Goal: Task Accomplishment & Management: Manage account settings

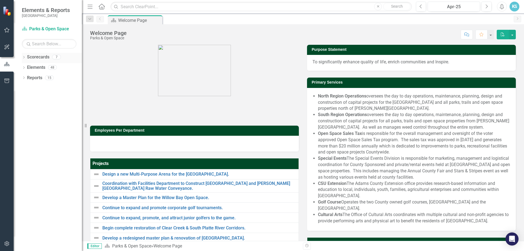
click at [23, 57] on icon "Dropdown" at bounding box center [24, 57] width 4 height 3
click at [56, 70] on link "Parks & Open Space" at bounding box center [56, 67] width 52 height 6
click at [63, 98] on link "County Wide BoCC 2025 Goals" at bounding box center [56, 98] width 52 height 6
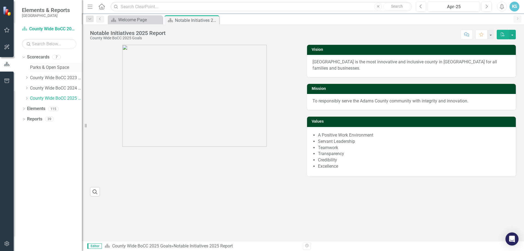
click at [40, 66] on link "Parks & Open Space" at bounding box center [56, 67] width 52 height 6
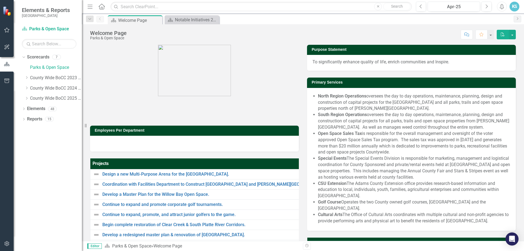
click at [196, 14] on div "Dropdown Search Scorecard Welcome Page Pin Scorecard Notable Initiatives 2025 R…" at bounding box center [303, 18] width 443 height 11
click at [196, 19] on div "Notable Initiatives 2025 Report" at bounding box center [193, 19] width 36 height 7
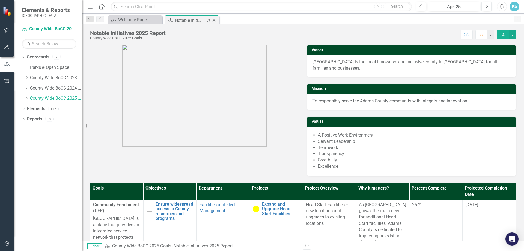
click at [213, 19] on icon "Close" at bounding box center [213, 20] width 5 height 4
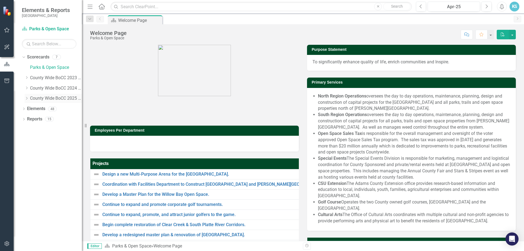
click at [36, 95] on link "County Wide BoCC 2025 Goals" at bounding box center [56, 98] width 52 height 6
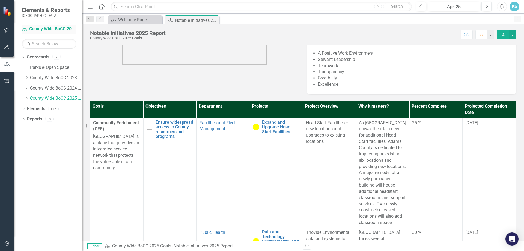
click at [48, 26] on link "Scorecard County Wide BoCC 2025 Goals" at bounding box center [49, 29] width 55 height 6
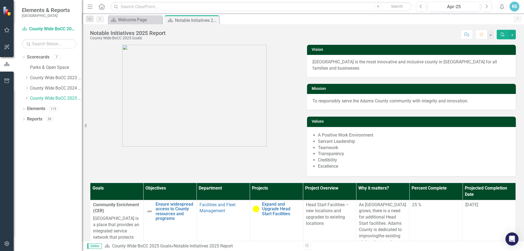
click at [104, 3] on link "Home" at bounding box center [101, 6] width 7 height 8
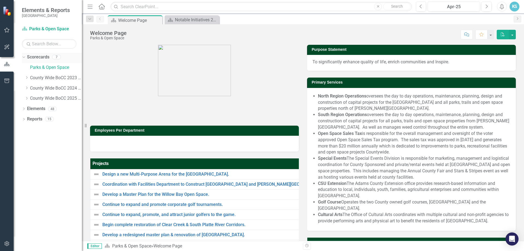
click at [22, 57] on icon "Dropdown" at bounding box center [23, 57] width 3 height 4
click at [47, 27] on link "Scorecard Parks & Open Space" at bounding box center [49, 29] width 55 height 6
click at [24, 57] on icon "Dropdown" at bounding box center [24, 57] width 4 height 3
click at [55, 98] on link "County Wide BoCC 2025 Goals" at bounding box center [56, 98] width 52 height 6
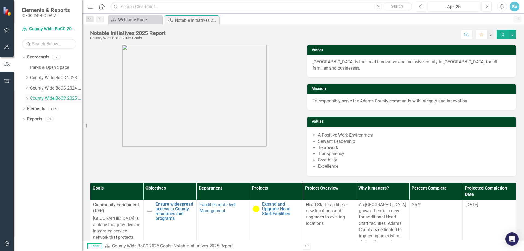
click at [61, 100] on link "County Wide BoCC 2025 Goals" at bounding box center [56, 98] width 52 height 6
click at [44, 68] on link "Parks & Open Space" at bounding box center [56, 67] width 52 height 6
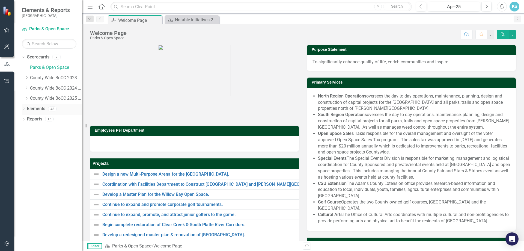
click at [24, 111] on div "Dropdown" at bounding box center [24, 109] width 4 height 5
click at [24, 111] on div "Dropdown Elements 48" at bounding box center [52, 109] width 60 height 10
click at [24, 161] on icon at bounding box center [23, 160] width 1 height 2
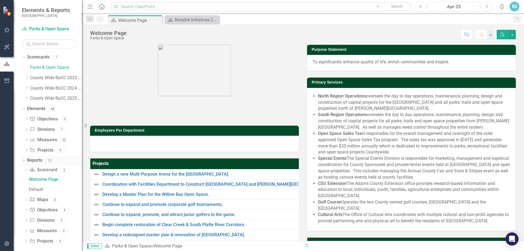
scroll to position [4, 0]
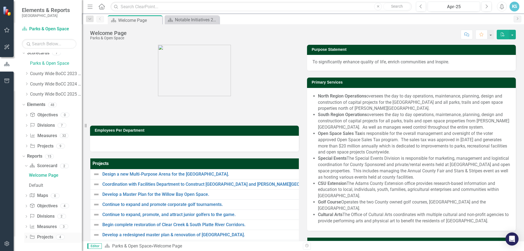
click at [49, 237] on link "Project Projects" at bounding box center [41, 237] width 23 height 6
click at [45, 144] on link "Project Projects" at bounding box center [41, 146] width 23 height 6
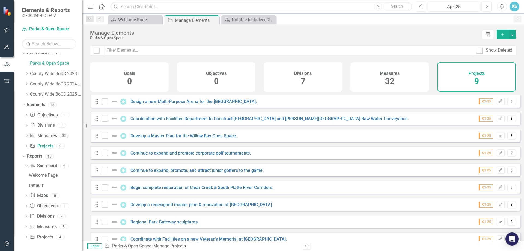
click at [6, 30] on icon "button" at bounding box center [6, 30] width 5 height 5
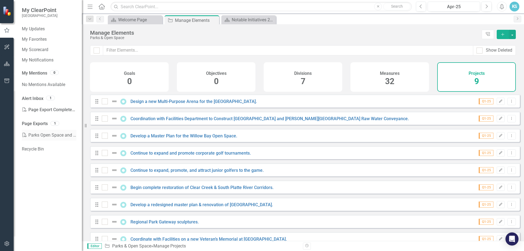
click at [47, 133] on link "PDF Parks Open Space and Cultural Arts" at bounding box center [49, 135] width 55 height 11
click at [37, 30] on link "My Updates" at bounding box center [49, 29] width 55 height 6
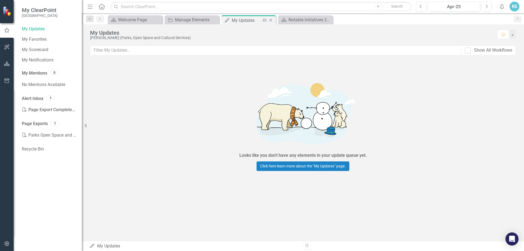
click at [269, 20] on icon "Close" at bounding box center [270, 20] width 5 height 4
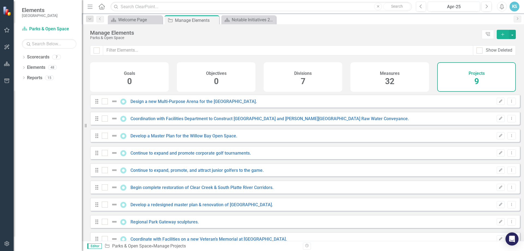
checkbox input "false"
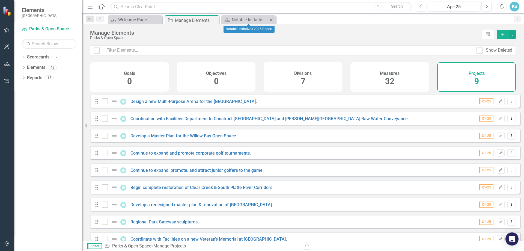
click at [269, 20] on icon "Close" at bounding box center [271, 20] width 5 height 4
drag, startPoint x: 214, startPoint y: 19, endPoint x: 179, endPoint y: 23, distance: 35.5
click at [0, 0] on icon "Close" at bounding box center [0, 0] width 0 height 0
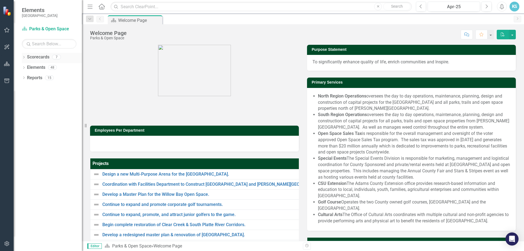
click at [25, 56] on icon "Dropdown" at bounding box center [24, 57] width 4 height 3
click at [26, 99] on icon "Dropdown" at bounding box center [27, 98] width 4 height 3
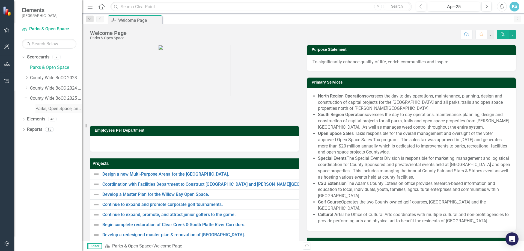
click at [43, 108] on link "Parks, Open Space, and Cultural Arts" at bounding box center [59, 109] width 46 height 6
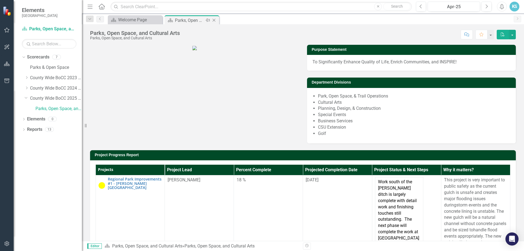
click at [208, 19] on icon at bounding box center [208, 20] width 4 height 3
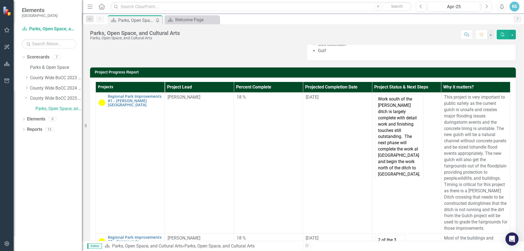
scroll to position [74, 0]
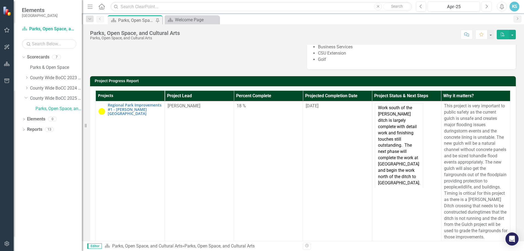
click at [485, 6] on icon "Next" at bounding box center [486, 6] width 3 height 5
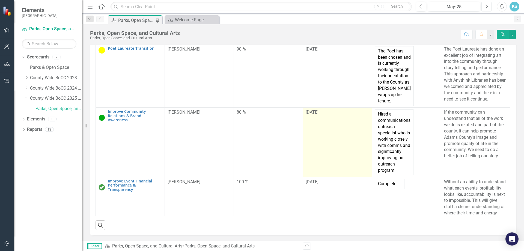
scroll to position [498, 0]
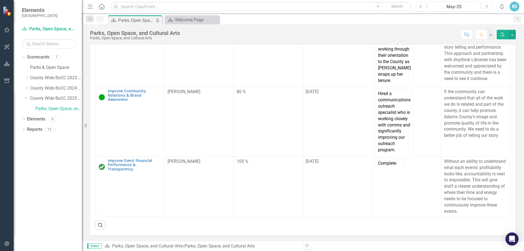
click at [485, 8] on button "Next" at bounding box center [487, 7] width 10 height 10
click at [490, 8] on button "Next" at bounding box center [487, 7] width 10 height 10
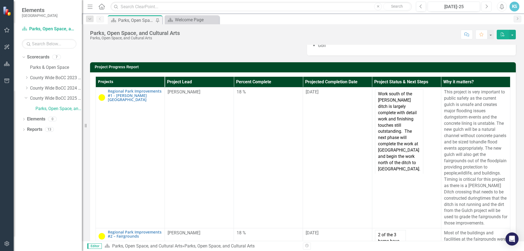
scroll to position [74, 0]
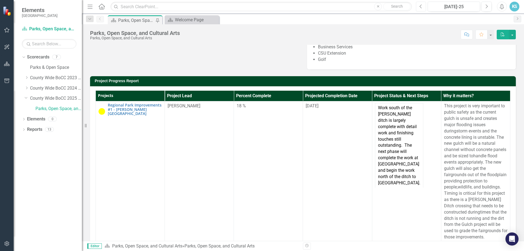
click at [423, 7] on button "Previous" at bounding box center [421, 7] width 10 height 10
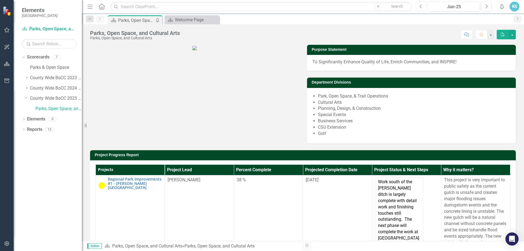
click at [423, 7] on button "Previous" at bounding box center [421, 7] width 10 height 10
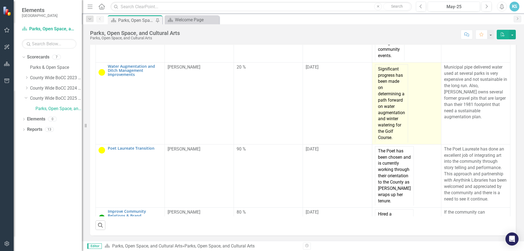
scroll to position [328, 0]
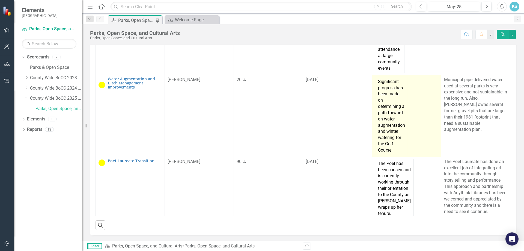
click at [388, 125] on td "Significant progress has been made on determining a path forward on water augme…" at bounding box center [391, 116] width 33 height 78
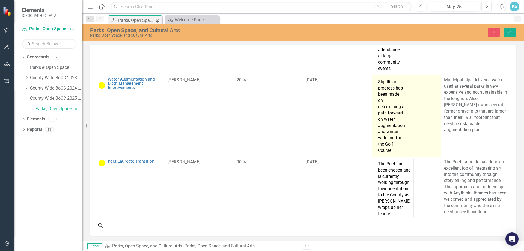
scroll to position [167, 0]
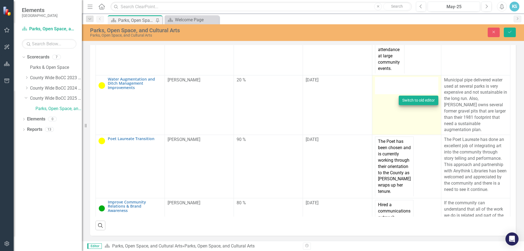
type textarea "<table border="0" width="108" cellspacing="0" cellpadding="0"> <colgroup> <col …"
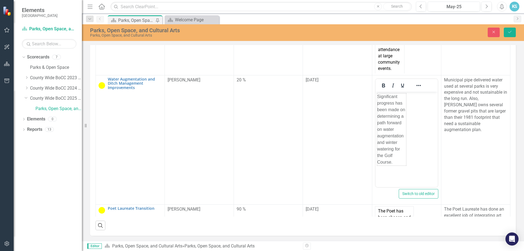
scroll to position [0, 0]
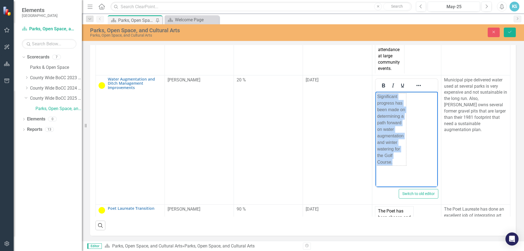
drag, startPoint x: 394, startPoint y: 161, endPoint x: 741, endPoint y: 224, distance: 353.0
click at [376, 100] on html "Significant progress has been made on determining a path forward on water augme…" at bounding box center [407, 133] width 62 height 82
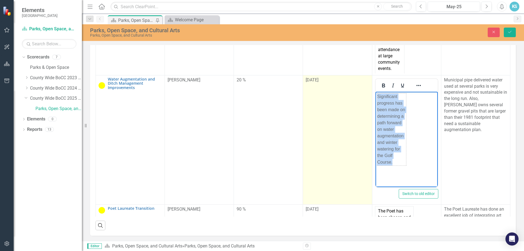
copy table "Significant progress has been made on determining a path forward on water augme…"
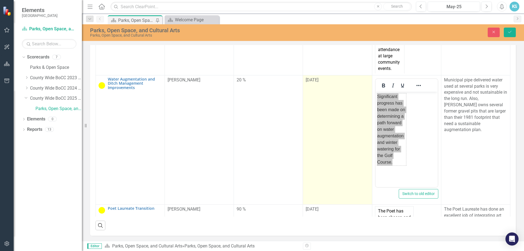
click at [305, 153] on td "[DATE]" at bounding box center [337, 139] width 69 height 129
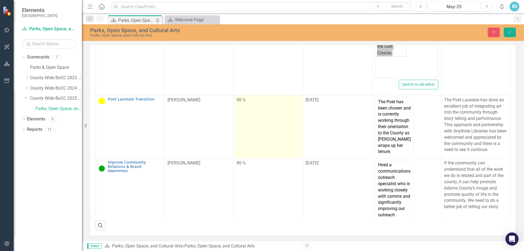
scroll to position [464, 0]
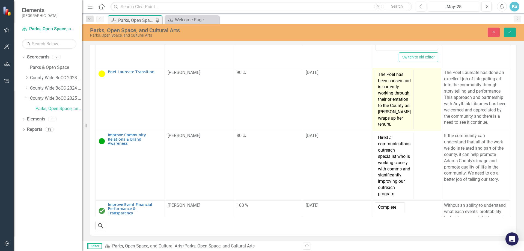
click at [387, 124] on td "The Poet has been chosen and is currently working through their orientation to …" at bounding box center [394, 100] width 39 height 60
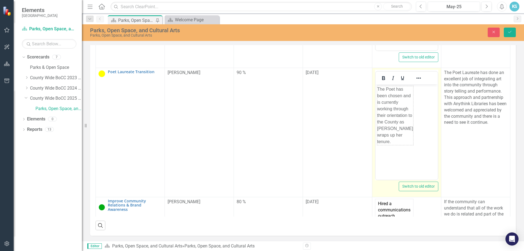
scroll to position [0, 0]
drag, startPoint x: 399, startPoint y: 157, endPoint x: 392, endPoint y: 157, distance: 6.6
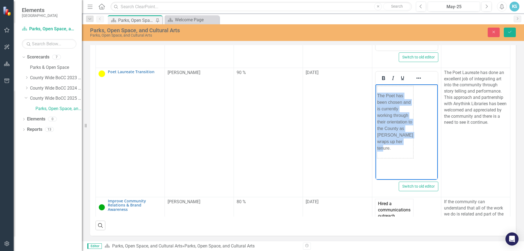
drag, startPoint x: 393, startPoint y: 154, endPoint x: 375, endPoint y: 82, distance: 74.9
click at [376, 84] on html "The Poet has been chosen and is currently working through their orientation to …" at bounding box center [407, 125] width 62 height 82
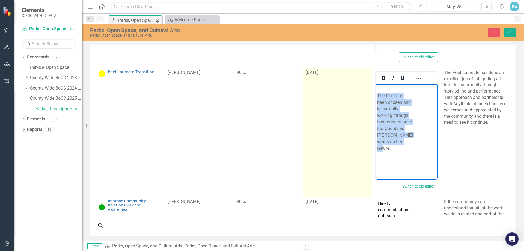
copy table "The Poet has been chosen and is currently working through their orientation to …"
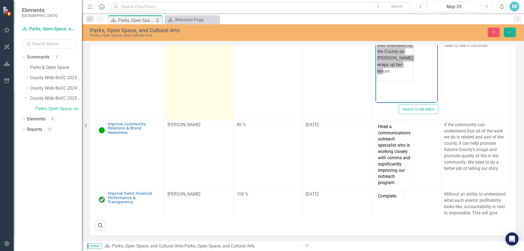
scroll to position [574, 0]
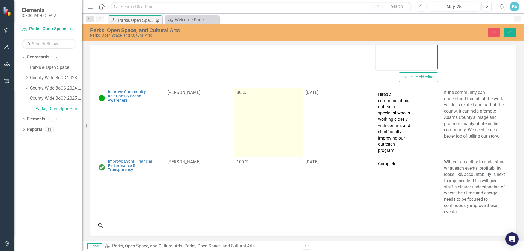
click at [264, 139] on td "80 %" at bounding box center [268, 122] width 69 height 69
copy table "The Poet has been chosen and is currently working through their orientation to …"
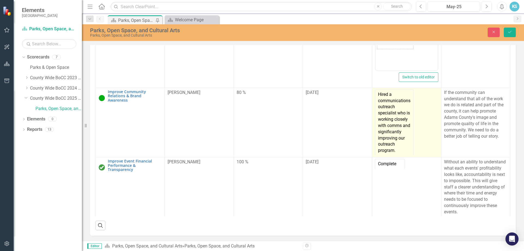
click at [402, 143] on td "Hired a communications outreach specialist who is working closely with comms an…" at bounding box center [394, 123] width 38 height 66
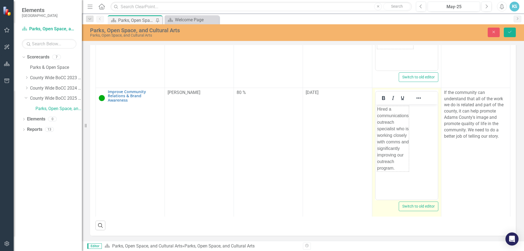
scroll to position [0, 0]
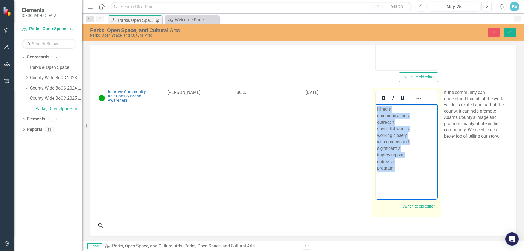
drag, startPoint x: 402, startPoint y: 167, endPoint x: 371, endPoint y: 103, distance: 71.7
click at [376, 104] on html "Hired a communications outreach specialist who is working closely with comms an…" at bounding box center [407, 145] width 62 height 82
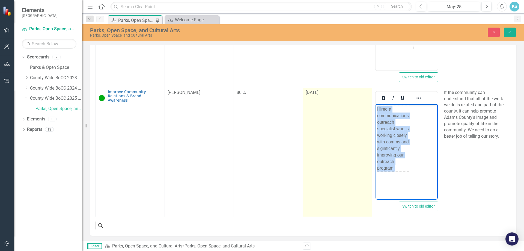
copy table "Hired a communications outreach specialist who is working closely with comms an…"
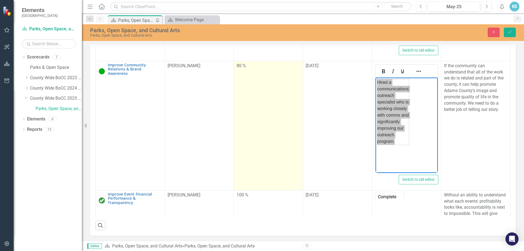
scroll to position [650, 0]
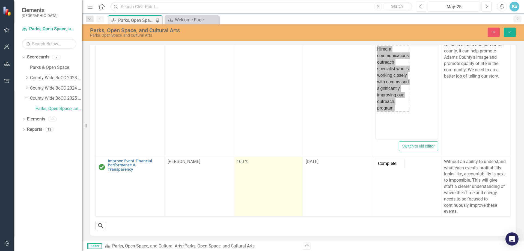
click at [270, 186] on td "100 %" at bounding box center [268, 187] width 69 height 60
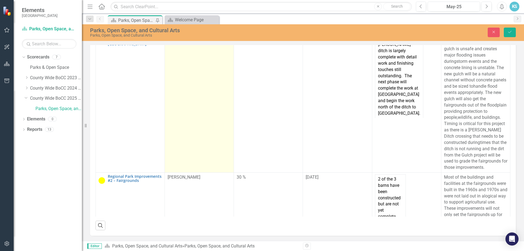
scroll to position [0, 0]
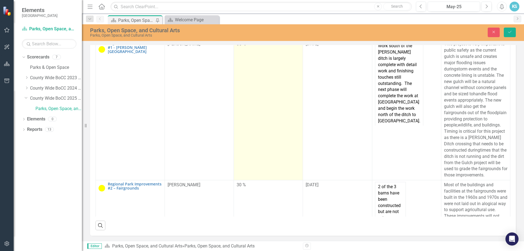
click at [290, 82] on td "35 %" at bounding box center [268, 109] width 69 height 141
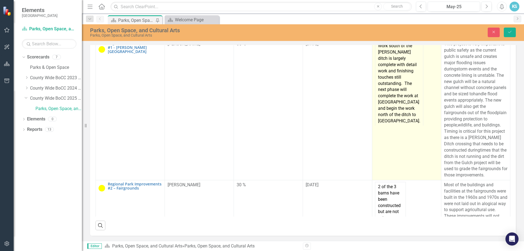
click at [392, 114] on td "Work south of the [PERSON_NAME] ditch is largely complete with detail work and …" at bounding box center [399, 83] width 48 height 84
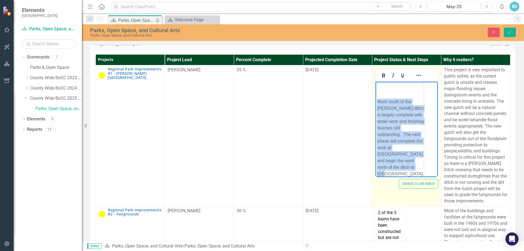
scroll to position [113, 0]
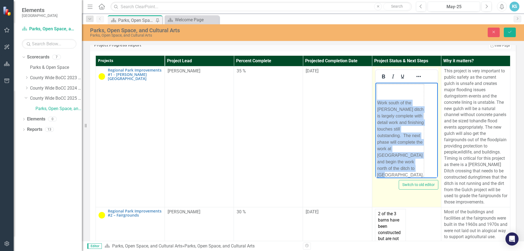
drag, startPoint x: 395, startPoint y: 175, endPoint x: 756, endPoint y: 155, distance: 361.1
click at [384, 83] on html "Work south of the [PERSON_NAME] ditch is largely complete with detail work and …" at bounding box center [407, 139] width 62 height 112
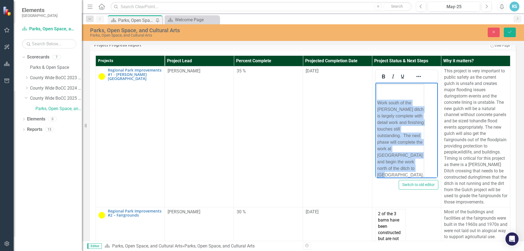
copy table "Work south of the [PERSON_NAME] ditch is largely complete with detail work and …"
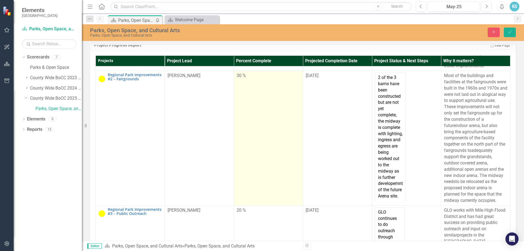
scroll to position [137, 0]
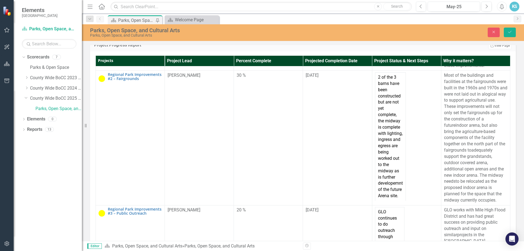
click at [242, 143] on td "30 %" at bounding box center [268, 138] width 69 height 135
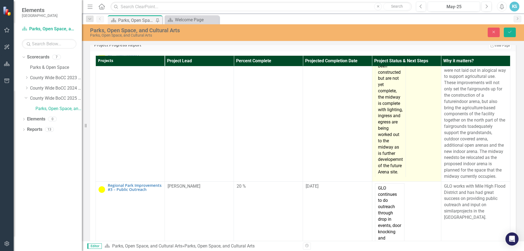
scroll to position [191, 0]
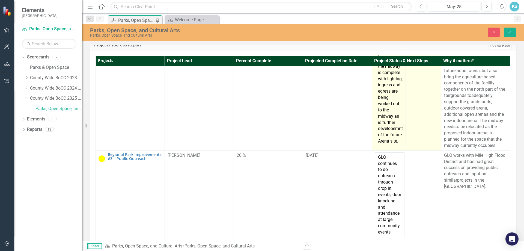
click at [394, 146] on td "2 of the 3 barns have been constructed but are not yet complete, the midway is …" at bounding box center [390, 82] width 31 height 128
click at [396, 146] on td "2 of the 3 barns have been constructed but are not yet complete, the midway is …" at bounding box center [390, 82] width 31 height 128
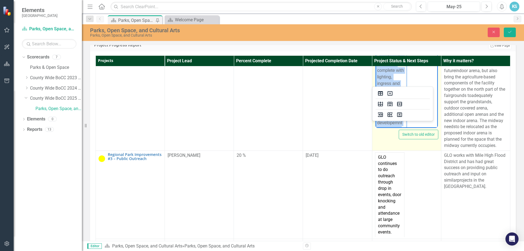
scroll to position [0, 0]
drag, startPoint x: 401, startPoint y: 123, endPoint x: 372, endPoint y: 54, distance: 74.8
click at [376, 54] on html "2 of the 3 barns have been constructed but are not yet complete, the midway is …" at bounding box center [407, 93] width 62 height 121
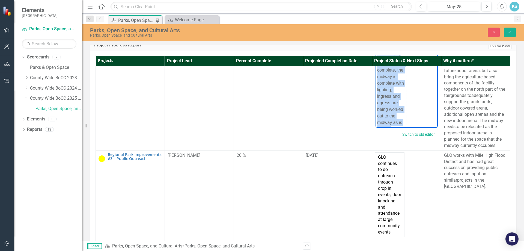
copy table "2 of the 3 barns have been constructed but are not yet complete, the midway is …"
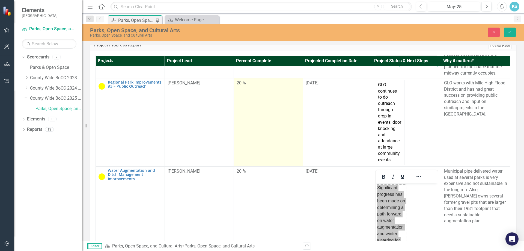
scroll to position [273, 0]
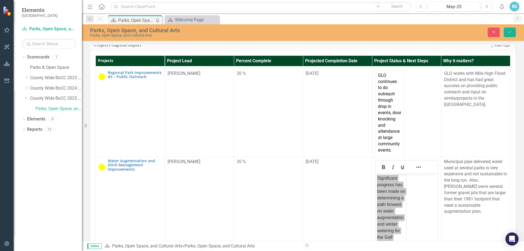
drag, startPoint x: 248, startPoint y: 135, endPoint x: 87, endPoint y: 139, distance: 160.7
click at [248, 135] on td "20 %" at bounding box center [268, 113] width 69 height 88
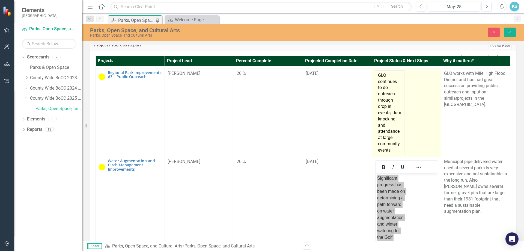
click at [388, 154] on td "GLO continues to do outreach through drop in events, door knocking and attendan…" at bounding box center [389, 112] width 29 height 84
click at [384, 155] on td "GLO continues to do outreach through drop in events, door knocking and attendan…" at bounding box center [389, 112] width 29 height 84
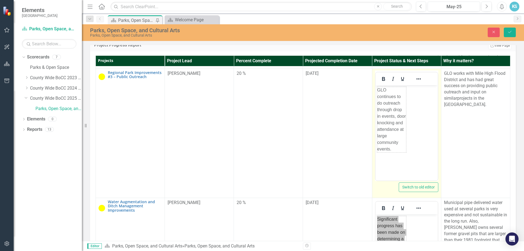
scroll to position [0, 0]
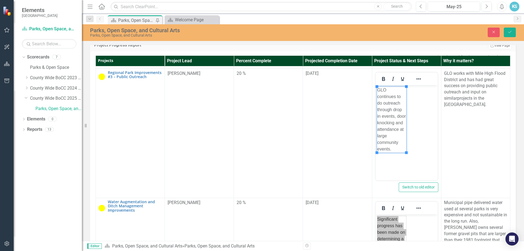
click at [394, 150] on td "GLO continues to do outreach through drop in events, door knocking and attendan…" at bounding box center [391, 120] width 29 height 66
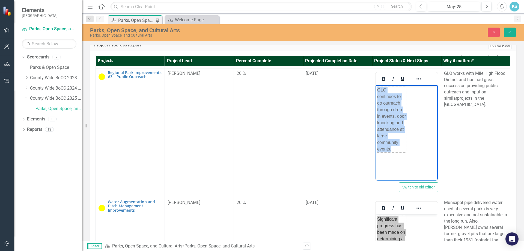
drag, startPoint x: 396, startPoint y: 149, endPoint x: 744, endPoint y: 223, distance: 356.0
click at [376, 85] on html "GLO continues to do outreach through drop in events, door knocking and attendan…" at bounding box center [407, 126] width 62 height 82
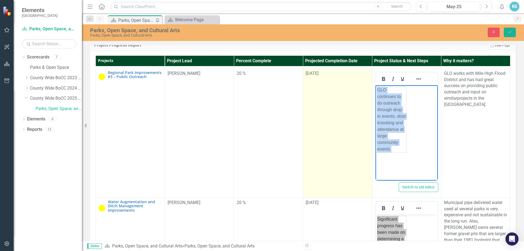
copy table "GLO continues to do outreach through drop in events, door knocking and attendan…"
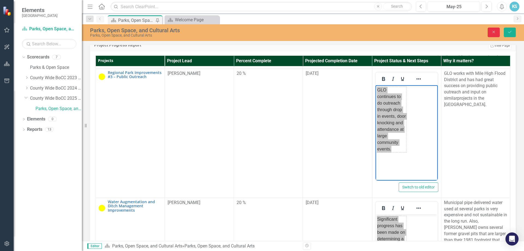
click at [496, 30] on icon "Close" at bounding box center [494, 32] width 5 height 4
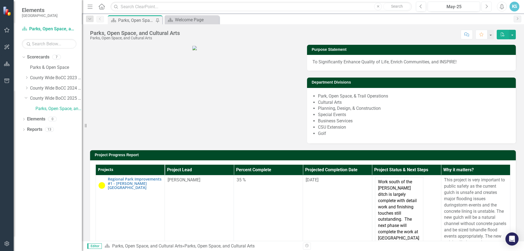
click at [488, 4] on icon "Next" at bounding box center [486, 6] width 3 height 5
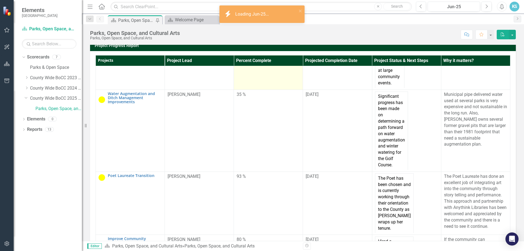
scroll to position [328, 0]
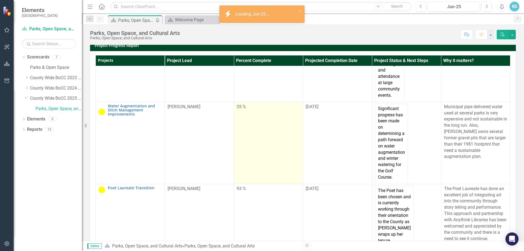
drag, startPoint x: 281, startPoint y: 176, endPoint x: 247, endPoint y: 170, distance: 34.0
click at [281, 176] on td "35 %" at bounding box center [268, 143] width 69 height 82
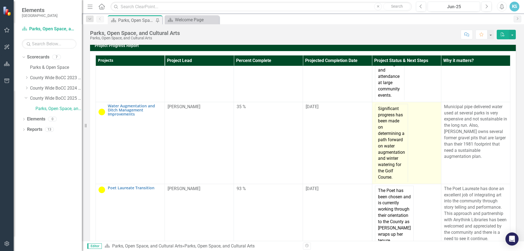
click at [386, 176] on td "Significant progress has been made on determining a path forward on water augme…" at bounding box center [391, 143] width 33 height 78
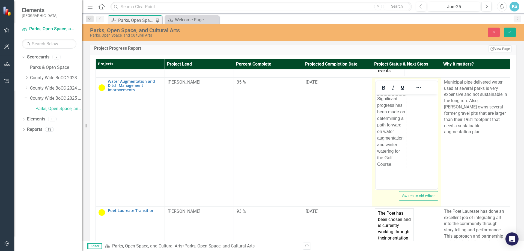
scroll to position [382, 0]
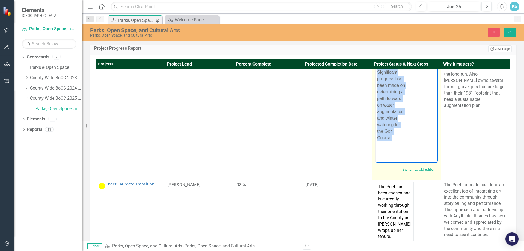
drag, startPoint x: 399, startPoint y: 136, endPoint x: 742, endPoint y: 195, distance: 347.7
click at [376, 68] on html "Significant progress has been made on determining a path forward on water augme…" at bounding box center [407, 108] width 62 height 82
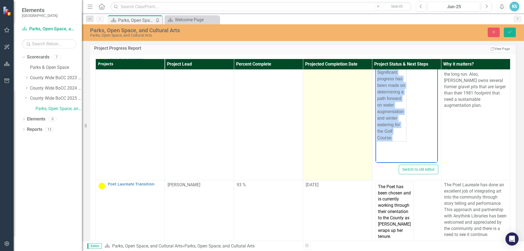
copy table "Significant progress has been made on determining a path forward on water augme…"
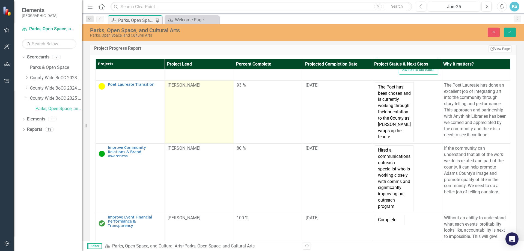
scroll to position [492, 0]
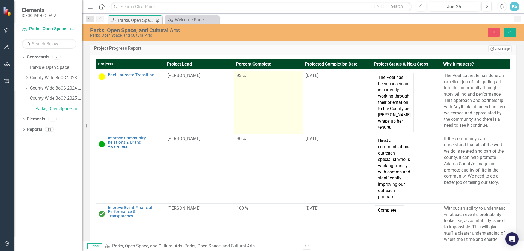
click at [238, 134] on td "93 %" at bounding box center [268, 102] width 69 height 63
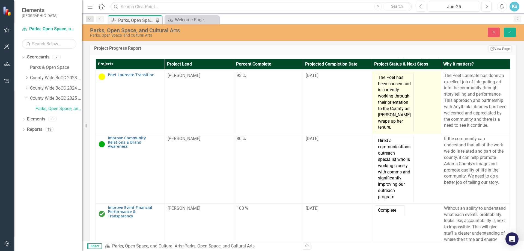
click at [386, 132] on td "The Poet has been chosen and is currently working through their orientation to …" at bounding box center [394, 103] width 39 height 60
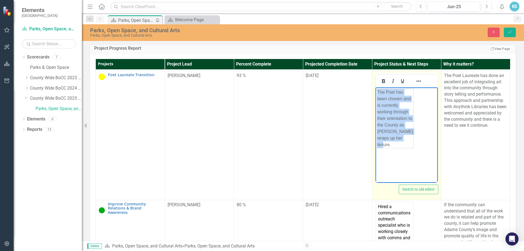
drag, startPoint x: 393, startPoint y: 158, endPoint x: 745, endPoint y: 227, distance: 359.4
click at [376, 87] on html "The Poet has been chosen and is currently working through their orientation to …" at bounding box center [407, 128] width 62 height 82
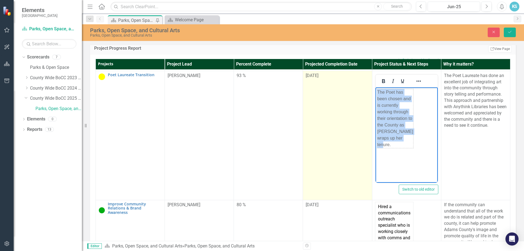
copy table "The Poet has been chosen and is currently working through their orientation to …"
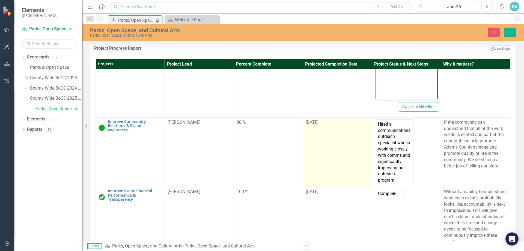
scroll to position [591, 0]
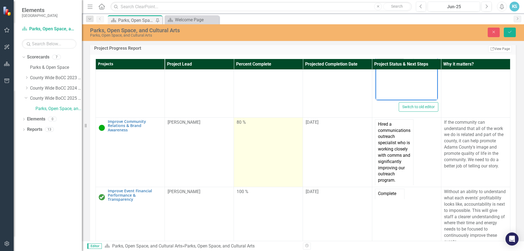
click at [240, 126] on div "80 %" at bounding box center [268, 122] width 63 height 6
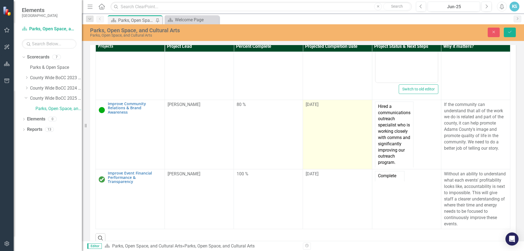
scroll to position [137, 0]
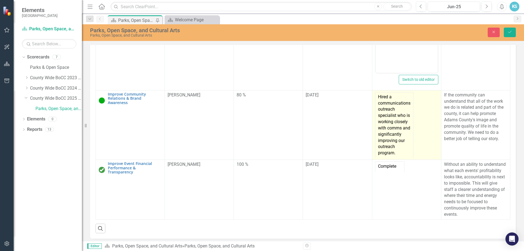
click at [405, 158] on td "Hired a communications outreach specialist who is working closely with comms an…" at bounding box center [394, 125] width 38 height 66
click at [404, 158] on td "Hired a communications outreach specialist who is working closely with comms an…" at bounding box center [394, 125] width 38 height 66
click at [401, 158] on td "Hired a communications outreach specialist who is working closely with comms an…" at bounding box center [394, 125] width 38 height 66
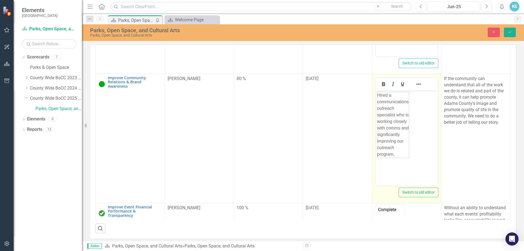
scroll to position [0, 0]
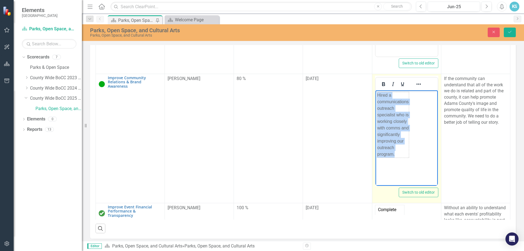
drag, startPoint x: 404, startPoint y: 155, endPoint x: 379, endPoint y: 90, distance: 70.1
click at [379, 90] on body "Hired a communications outreach specialist who is working closely with comms an…" at bounding box center [407, 131] width 62 height 82
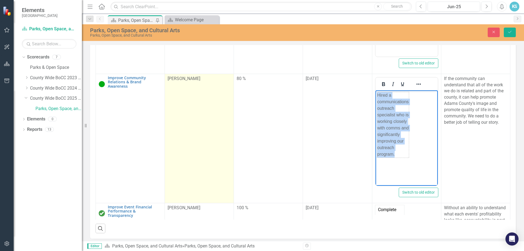
copy table "Hired a communications outreach specialist who is working closely with comms an…"
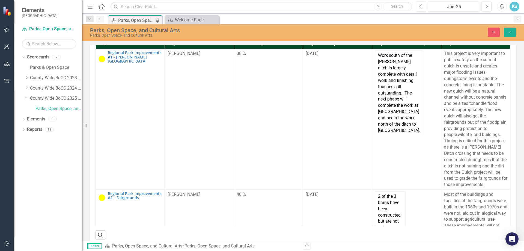
scroll to position [132, 0]
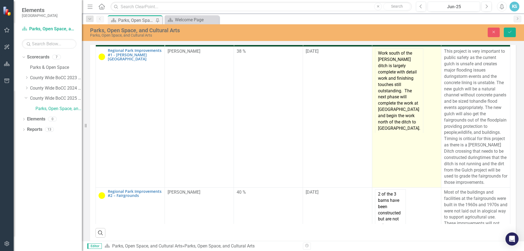
drag, startPoint x: 394, startPoint y: 130, endPoint x: 394, endPoint y: 134, distance: 3.8
click at [394, 130] on td "Work south of the [PERSON_NAME] ditch is largely complete with detail work and …" at bounding box center [399, 91] width 48 height 84
click at [384, 133] on td "Work south of the [PERSON_NAME] ditch is largely complete with detail work and …" at bounding box center [399, 91] width 48 height 84
click at [388, 133] on td "Work south of the [PERSON_NAME] ditch is largely complete with detail work and …" at bounding box center [399, 91] width 48 height 84
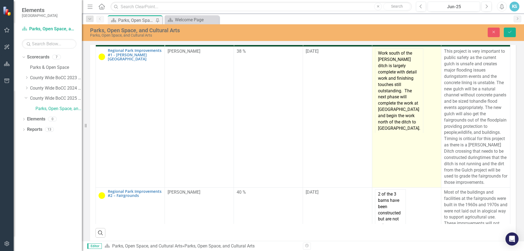
drag, startPoint x: 388, startPoint y: 226, endPoint x: 374, endPoint y: 177, distance: 50.8
click at [375, 133] on td "Work south of the [PERSON_NAME] ditch is largely complete with detail work and …" at bounding box center [399, 91] width 48 height 84
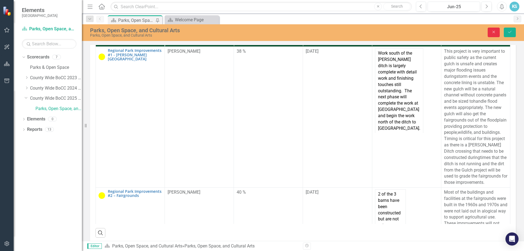
click at [493, 33] on icon "Close" at bounding box center [494, 32] width 5 height 4
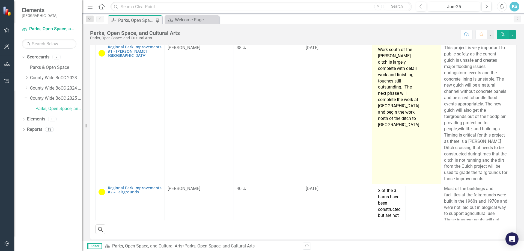
click at [389, 129] on td "Work south of the [PERSON_NAME] ditch is largely complete with detail work and …" at bounding box center [399, 87] width 48 height 84
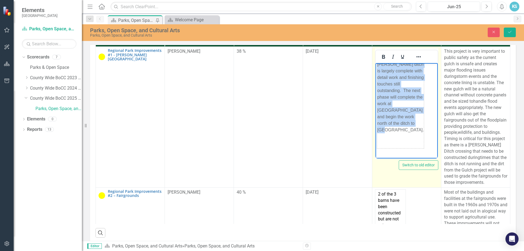
scroll to position [0, 0]
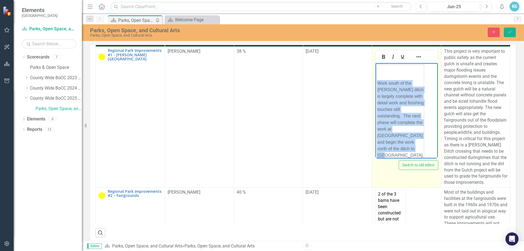
drag, startPoint x: 392, startPoint y: 154, endPoint x: 375, endPoint y: 54, distance: 101.7
click at [376, 63] on html "Work south of the [PERSON_NAME] ditch is largely complete with detail work and …" at bounding box center [407, 119] width 62 height 112
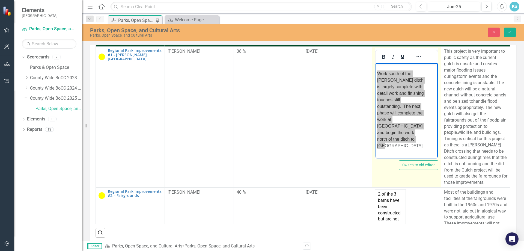
scroll to position [26, 0]
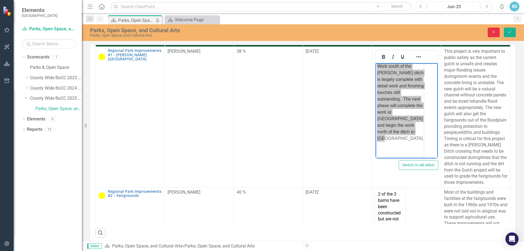
drag, startPoint x: 491, startPoint y: 32, endPoint x: 424, endPoint y: 88, distance: 86.8
click at [491, 32] on button "Close" at bounding box center [494, 33] width 12 height 10
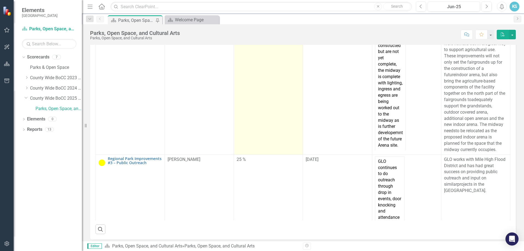
scroll to position [109, 0]
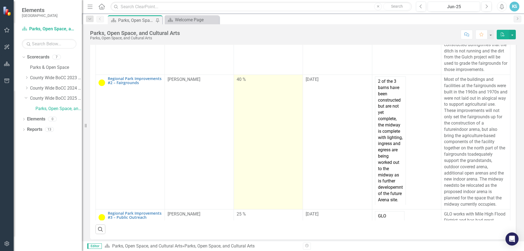
click at [260, 152] on td "40 %" at bounding box center [268, 142] width 69 height 135
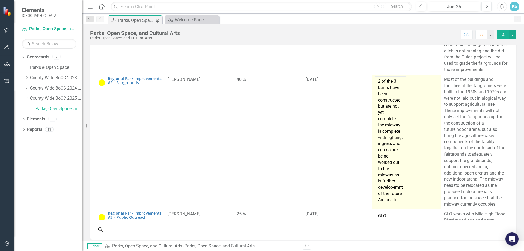
click at [399, 148] on td "2 of the 3 barns have been constructed but are not yet complete, the midway is …" at bounding box center [390, 140] width 31 height 128
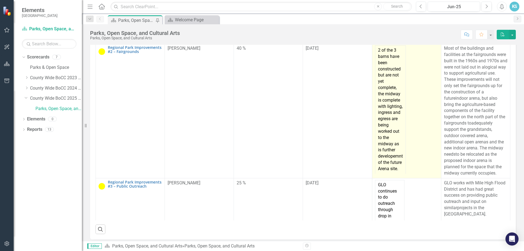
scroll to position [191, 0]
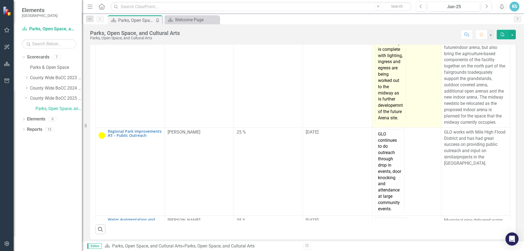
click at [397, 123] on td "2 of the 3 barns have been constructed but are not yet complete, the midway is …" at bounding box center [390, 59] width 31 height 128
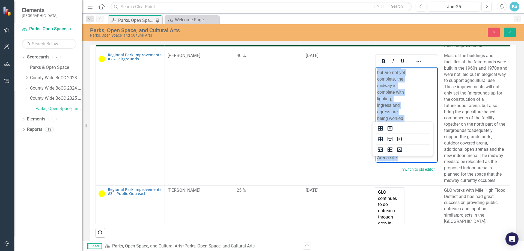
scroll to position [0, 0]
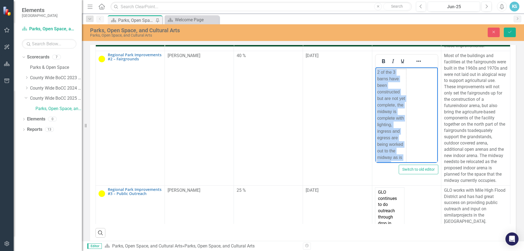
drag, startPoint x: 402, startPoint y: 158, endPoint x: 746, endPoint y: 186, distance: 345.9
click at [376, 67] on html "2 of the 3 barns have been constructed but are not yet complete, the midway is …" at bounding box center [407, 127] width 62 height 121
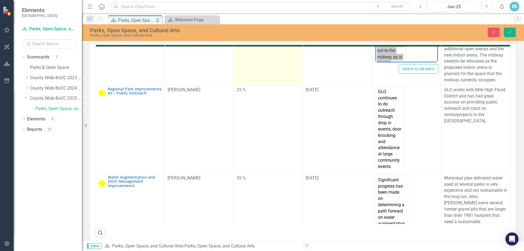
scroll to position [246, 0]
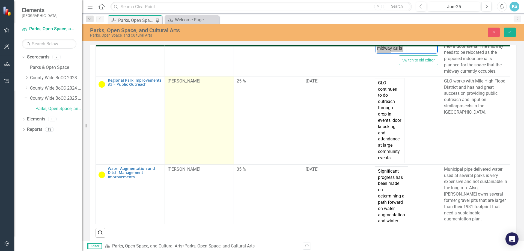
drag, startPoint x: 255, startPoint y: 157, endPoint x: 231, endPoint y: 154, distance: 24.5
click at [255, 157] on td "25 %" at bounding box center [268, 120] width 69 height 88
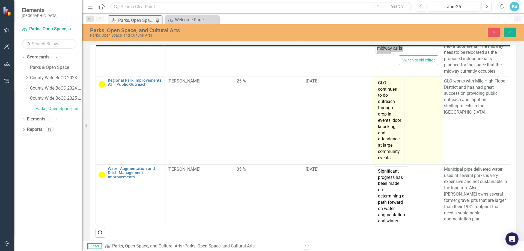
click at [378, 161] on td "GLO continues to do outreach through drop in events, door knocking and attendan…" at bounding box center [389, 120] width 29 height 84
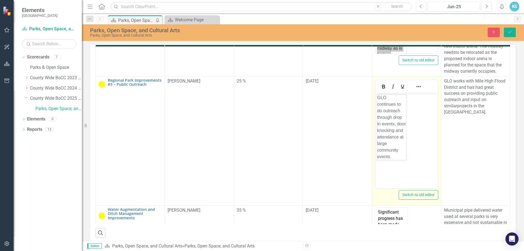
scroll to position [0, 0]
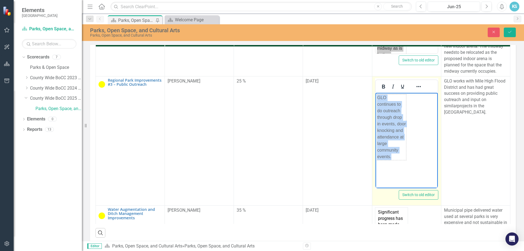
drag, startPoint x: 394, startPoint y: 155, endPoint x: 373, endPoint y: 95, distance: 63.8
click at [376, 95] on html "GLO continues to do outreach through drop in events, door knocking and attendan…" at bounding box center [407, 134] width 62 height 82
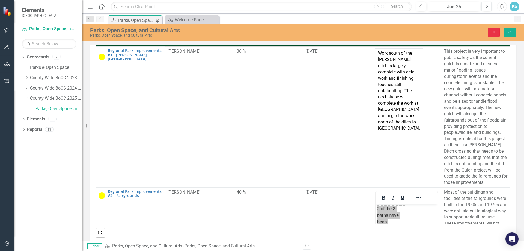
click at [493, 31] on icon "Close" at bounding box center [494, 32] width 5 height 4
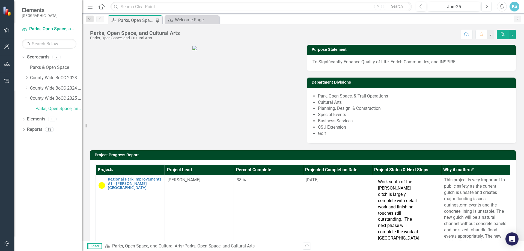
click at [484, 8] on button "Next" at bounding box center [487, 7] width 10 height 10
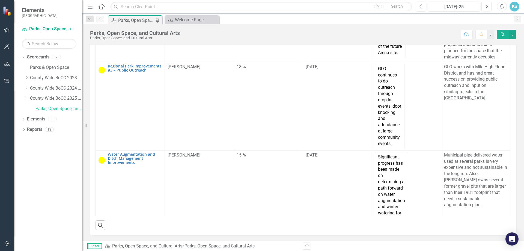
scroll to position [362, 0]
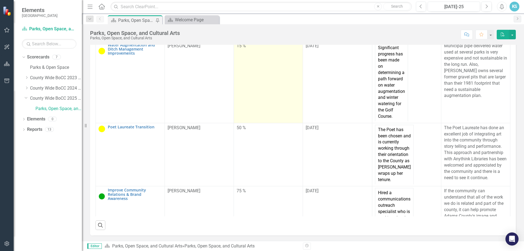
click at [252, 114] on td "15 %" at bounding box center [268, 82] width 69 height 82
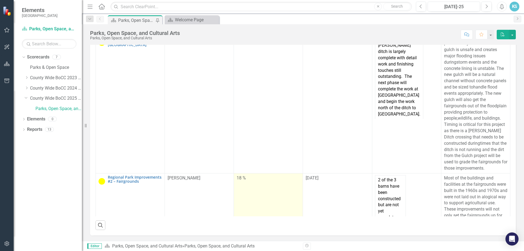
scroll to position [0, 0]
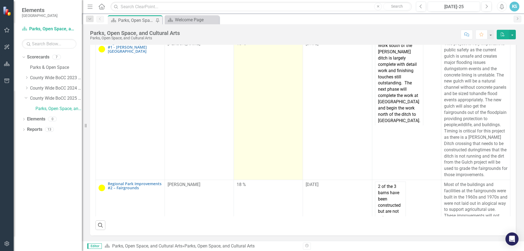
click at [246, 78] on td "18 %" at bounding box center [268, 109] width 69 height 141
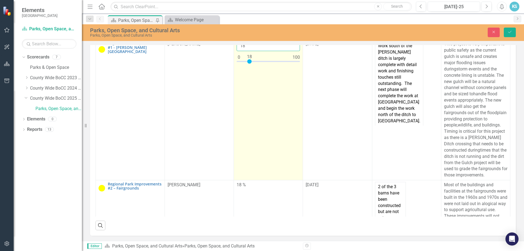
click at [249, 51] on input "18" at bounding box center [268, 46] width 63 height 10
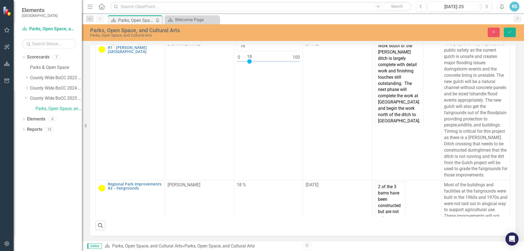
click at [338, 36] on div "Parks, Open Space, and Cultural Arts Parks, Open Space, and Cultural Arts" at bounding box center [211, 32] width 258 height 10
drag, startPoint x: 486, startPoint y: 31, endPoint x: 493, endPoint y: 34, distance: 8.0
click at [487, 32] on div "Close Save" at bounding box center [432, 33] width 176 height 10
click at [493, 34] on icon "Close" at bounding box center [494, 32] width 5 height 4
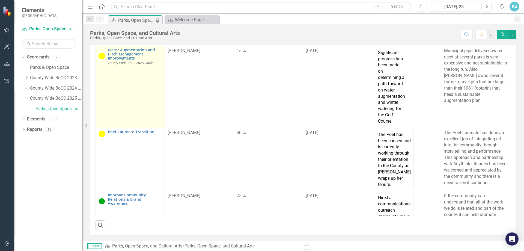
scroll to position [366, 0]
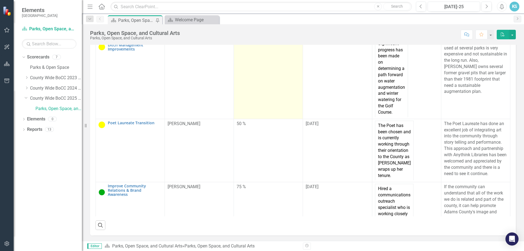
click at [252, 80] on td "15 %" at bounding box center [268, 78] width 69 height 82
click at [255, 82] on td "15 %" at bounding box center [268, 78] width 69 height 82
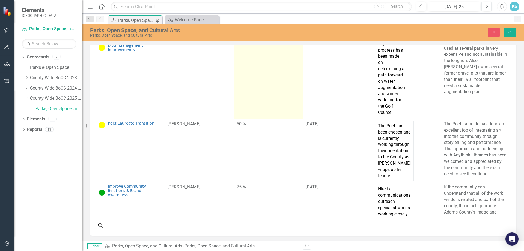
scroll to position [167, 0]
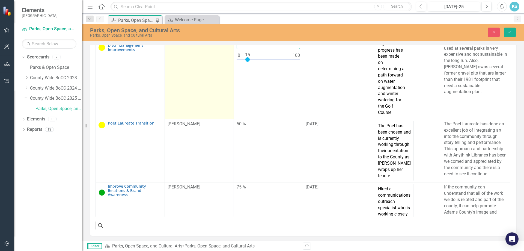
drag, startPoint x: 245, startPoint y: 75, endPoint x: 231, endPoint y: 75, distance: 14.5
click at [231, 75] on tr "Water Augmentation and Ditch Management Improvements County Wide BoCC 2025 Goal…" at bounding box center [303, 78] width 415 height 82
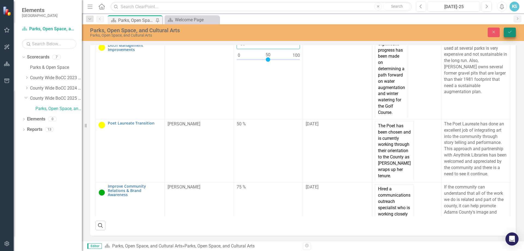
type input "50"
click at [512, 31] on icon "Save" at bounding box center [510, 32] width 5 height 4
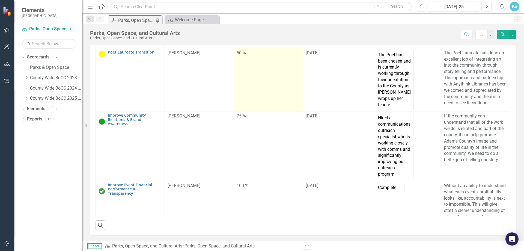
scroll to position [437, 0]
click at [263, 110] on td "50 %" at bounding box center [268, 79] width 69 height 63
click at [247, 75] on td "50 %" at bounding box center [268, 79] width 69 height 63
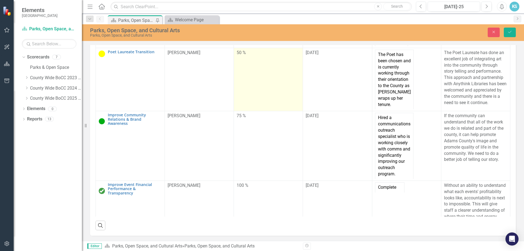
scroll to position [187, 0]
click at [253, 60] on input "50" at bounding box center [268, 55] width 63 height 10
drag, startPoint x: 250, startPoint y: 67, endPoint x: 237, endPoint y: 67, distance: 13.1
click at [237, 60] on input "50" at bounding box center [268, 55] width 63 height 10
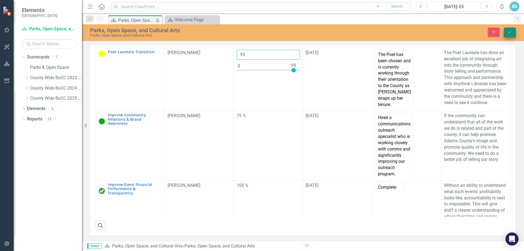
type input "95"
click at [509, 29] on button "Save" at bounding box center [510, 33] width 12 height 10
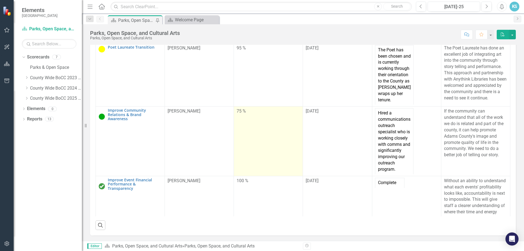
scroll to position [464, 0]
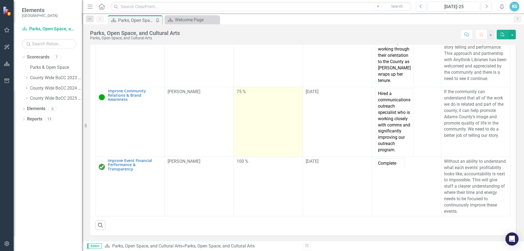
click at [250, 138] on td "75 %" at bounding box center [268, 121] width 69 height 69
click at [240, 122] on td "75 %" at bounding box center [268, 121] width 69 height 69
click at [239, 95] on div "75 %" at bounding box center [268, 92] width 63 height 6
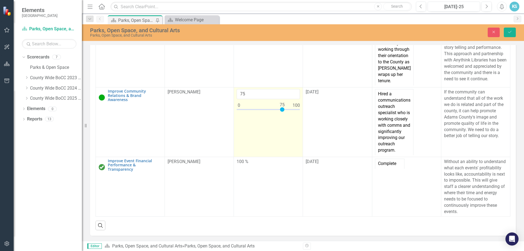
scroll to position [187, 0]
click at [243, 99] on input "75" at bounding box center [268, 94] width 63 height 10
drag, startPoint x: 243, startPoint y: 129, endPoint x: 234, endPoint y: 129, distance: 9.0
click at [237, 99] on input "75" at bounding box center [268, 94] width 63 height 10
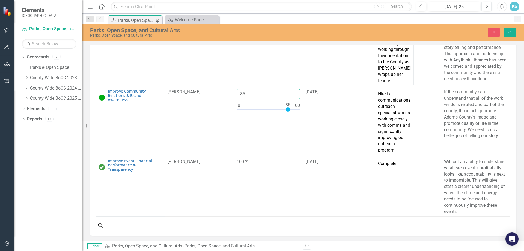
type input "85"
click at [508, 34] on icon "Save" at bounding box center [510, 32] width 5 height 4
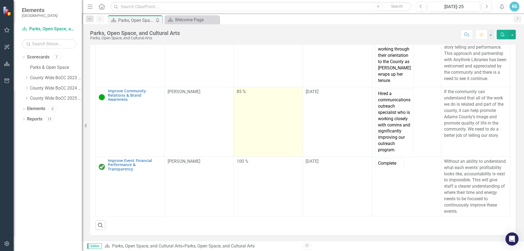
scroll to position [498, 0]
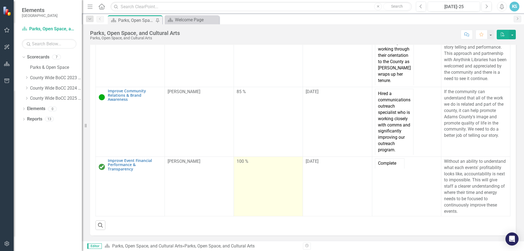
click at [255, 178] on td "100 %" at bounding box center [268, 187] width 69 height 60
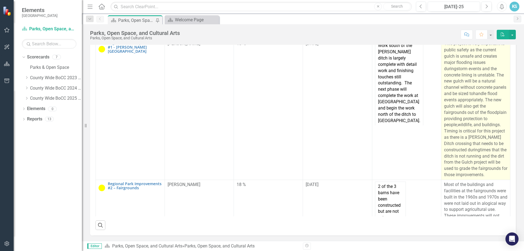
scroll to position [129, 0]
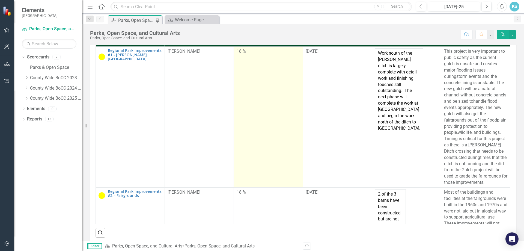
click at [239, 55] on div "18 %" at bounding box center [268, 51] width 63 height 6
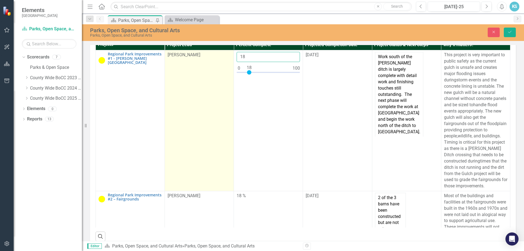
drag, startPoint x: 244, startPoint y: 102, endPoint x: 229, endPoint y: 104, distance: 14.8
click at [229, 104] on tr "Regional Park Improvements #1 - [PERSON_NAME][GEOGRAPHIC_DATA] Wide BoCC 2025 G…" at bounding box center [303, 120] width 415 height 141
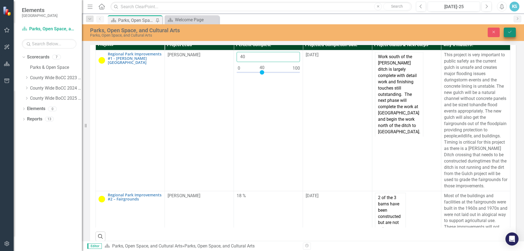
type input "40"
click at [510, 33] on icon "Save" at bounding box center [510, 32] width 5 height 4
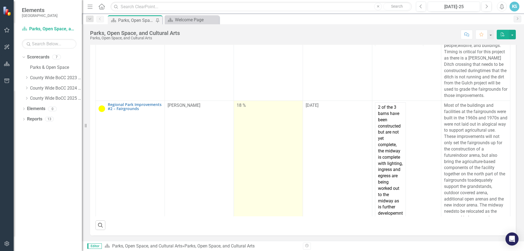
scroll to position [82, 0]
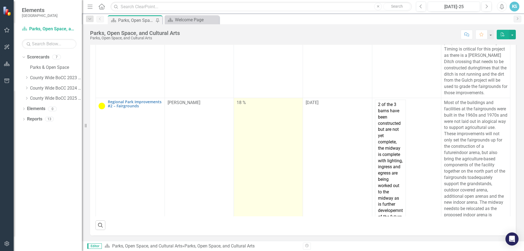
click at [264, 157] on td "18 %" at bounding box center [268, 165] width 69 height 135
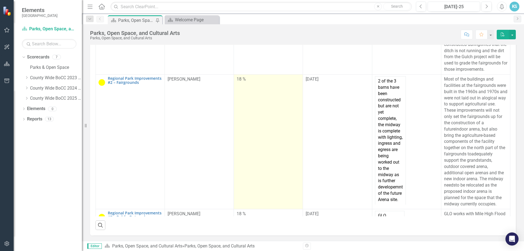
scroll to position [109, 0]
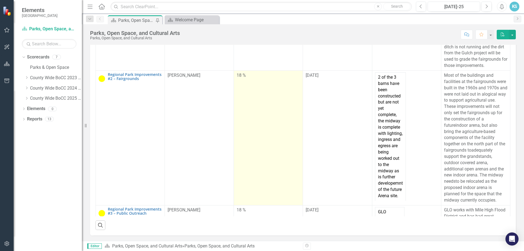
click at [255, 116] on td "18 %" at bounding box center [268, 137] width 69 height 135
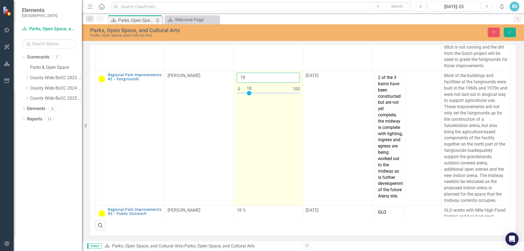
click at [254, 83] on input "18" at bounding box center [268, 78] width 63 height 10
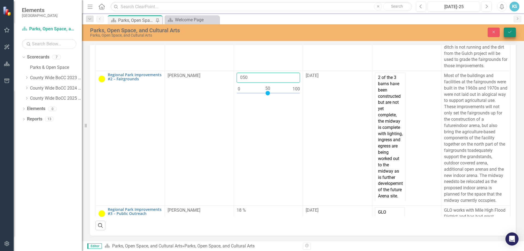
type input "050"
click at [516, 32] on button "Save" at bounding box center [510, 33] width 12 height 10
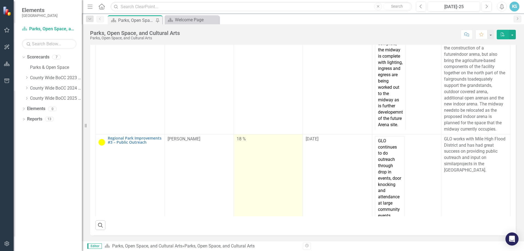
scroll to position [191, 0]
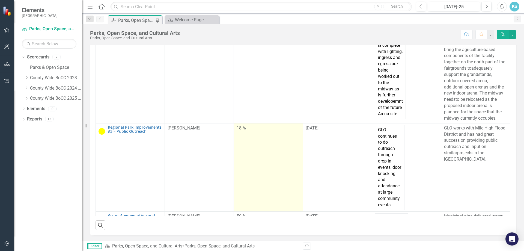
click at [273, 131] on div "18 %" at bounding box center [268, 128] width 63 height 6
click at [246, 141] on td "18 %" at bounding box center [268, 167] width 69 height 88
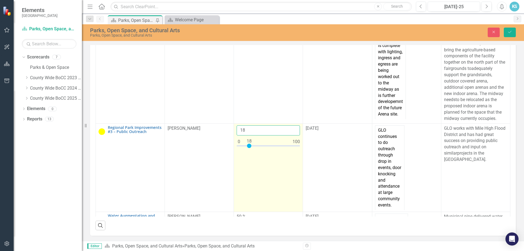
click at [245, 135] on input "18" at bounding box center [268, 130] width 63 height 10
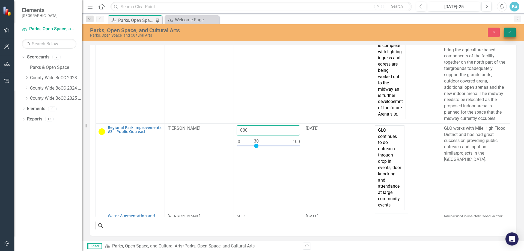
type input "030"
click at [510, 34] on button "Save" at bounding box center [510, 33] width 12 height 10
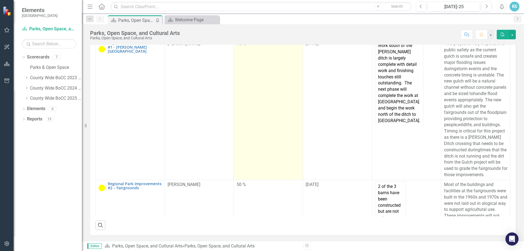
scroll to position [0, 0]
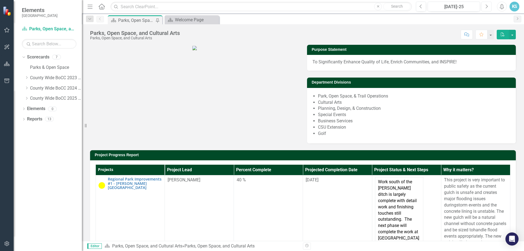
click at [487, 8] on icon "Next" at bounding box center [486, 6] width 3 height 5
click at [435, 7] on div "Aug-25" at bounding box center [454, 7] width 49 height 7
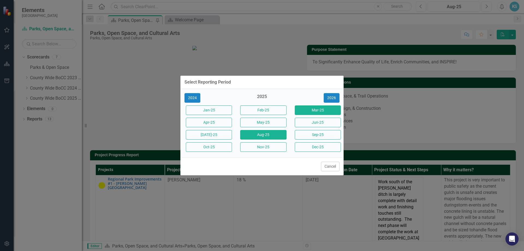
click at [312, 109] on button "Mar-25" at bounding box center [318, 110] width 46 height 10
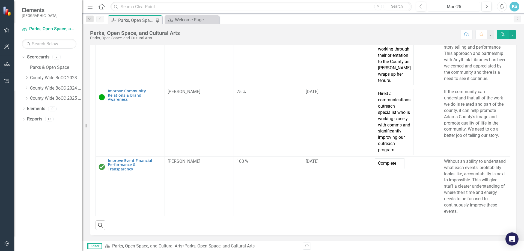
scroll to position [498, 0]
click at [459, 9] on div "Mar-25" at bounding box center [454, 7] width 49 height 7
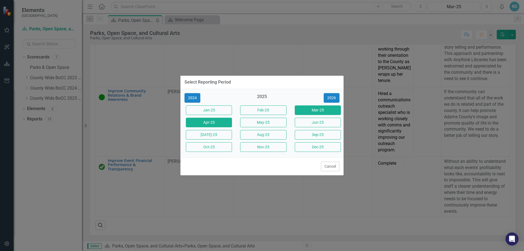
click at [228, 123] on button "Apr-25" at bounding box center [209, 123] width 46 height 10
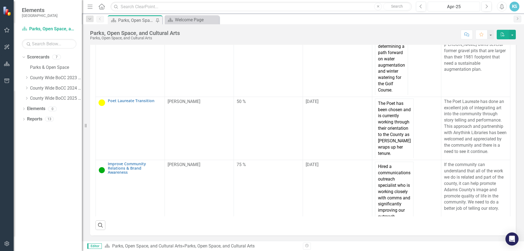
scroll to position [334, 0]
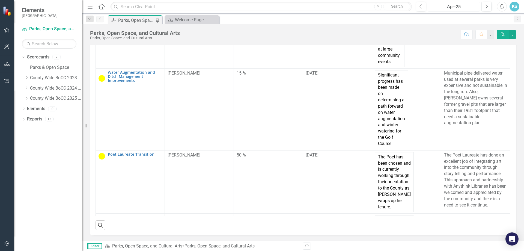
click at [471, 5] on div "Apr-25" at bounding box center [454, 7] width 49 height 7
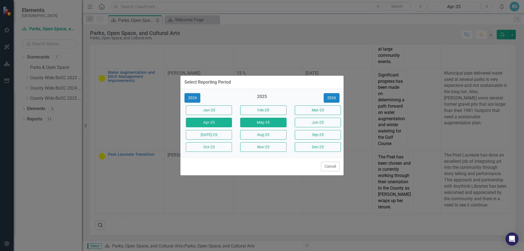
click at [274, 122] on button "May-25" at bounding box center [263, 123] width 46 height 10
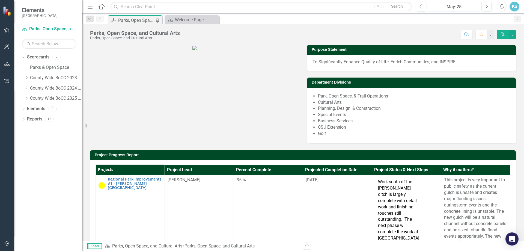
click at [462, 8] on div "May-25" at bounding box center [454, 7] width 49 height 7
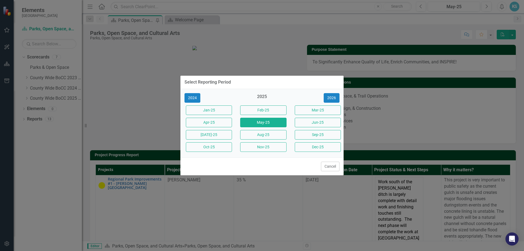
click at [293, 39] on div "Select Reporting Period 2024 2025 [DATE]-25 Feb-25 Mar-25 Apr-25 May-25 Jun-25 …" at bounding box center [262, 125] width 164 height 251
click at [325, 166] on button "Cancel" at bounding box center [330, 167] width 19 height 10
